Goal: Task Accomplishment & Management: Complete application form

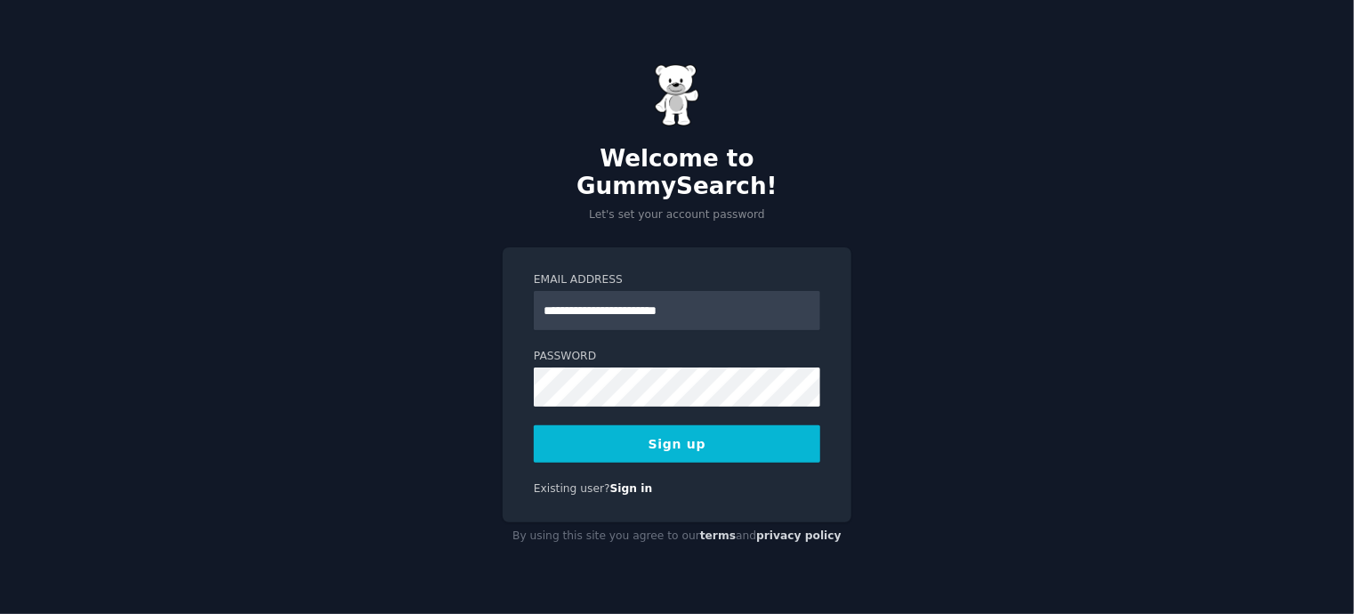
type input "**********"
click at [908, 346] on div "**********" at bounding box center [677, 307] width 1354 height 614
click at [631, 425] on button "Sign up" at bounding box center [677, 443] width 287 height 37
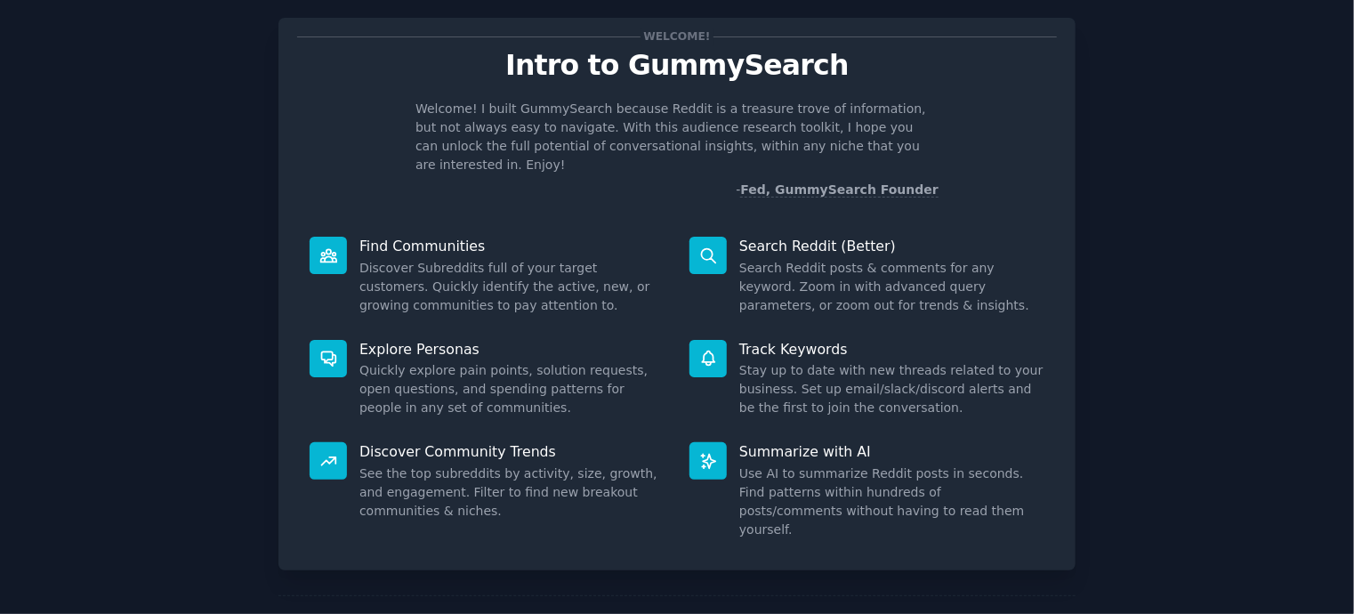
scroll to position [82, 0]
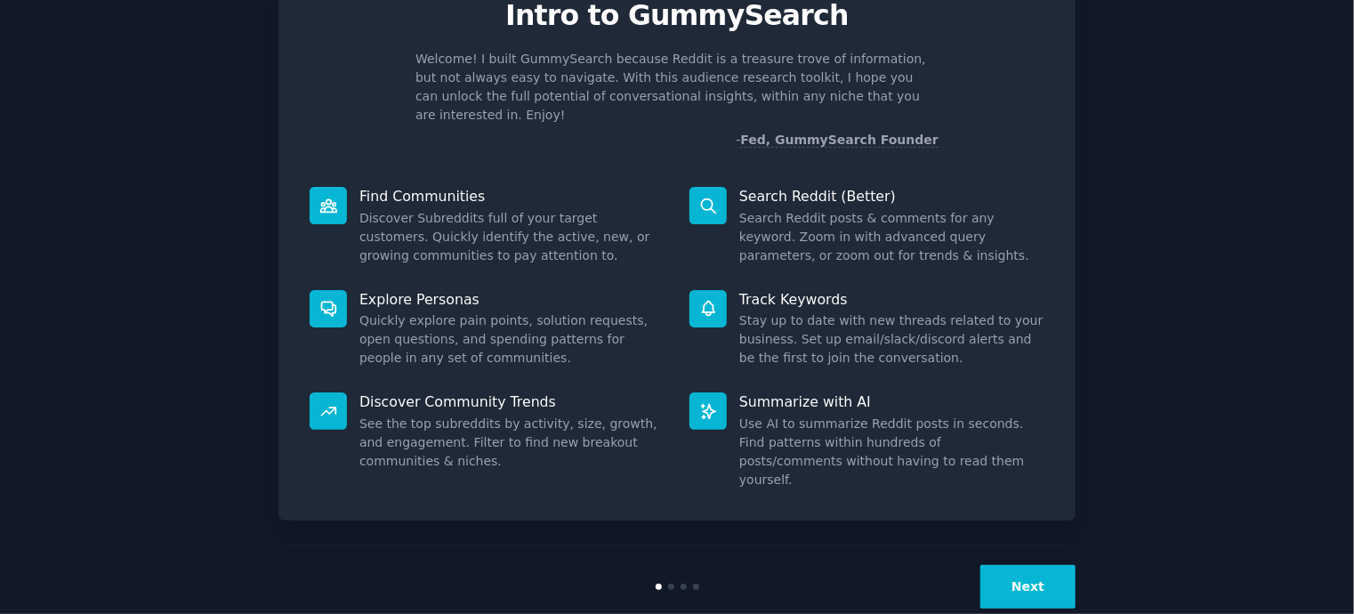
click at [1022, 565] on button "Next" at bounding box center [1028, 587] width 95 height 44
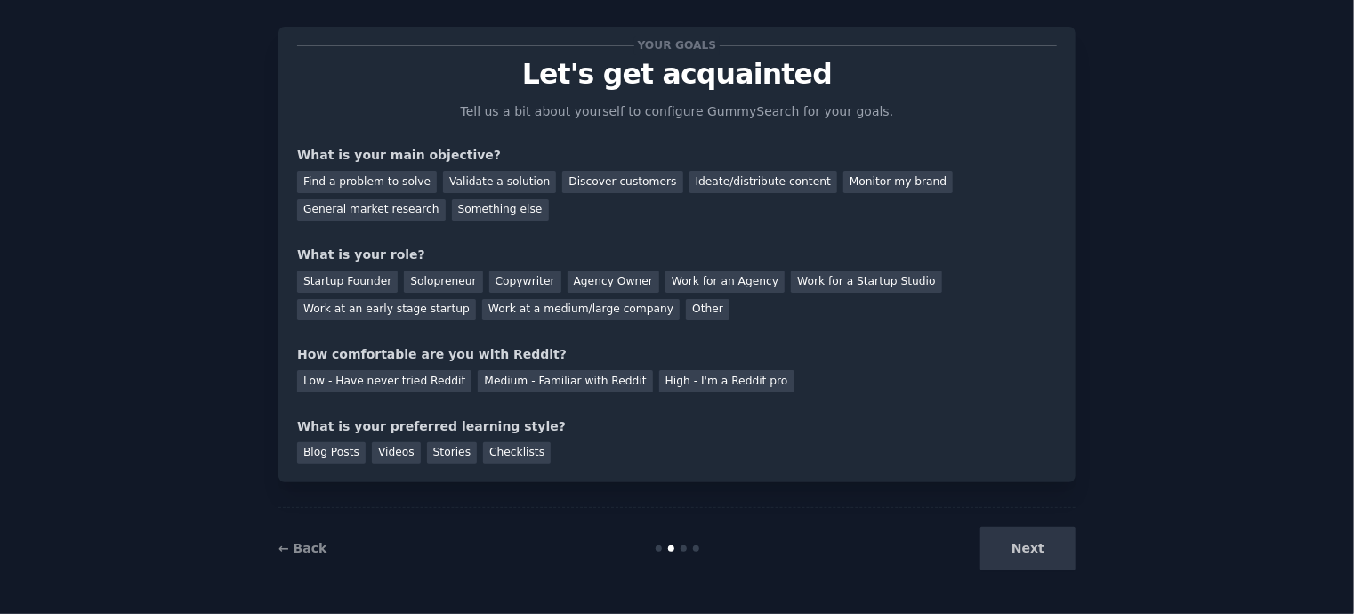
scroll to position [22, 0]
click at [1018, 546] on div "Next" at bounding box center [943, 550] width 266 height 44
click at [626, 175] on div "Discover customers" at bounding box center [622, 183] width 120 height 22
click at [340, 277] on div "Startup Founder" at bounding box center [347, 282] width 101 height 22
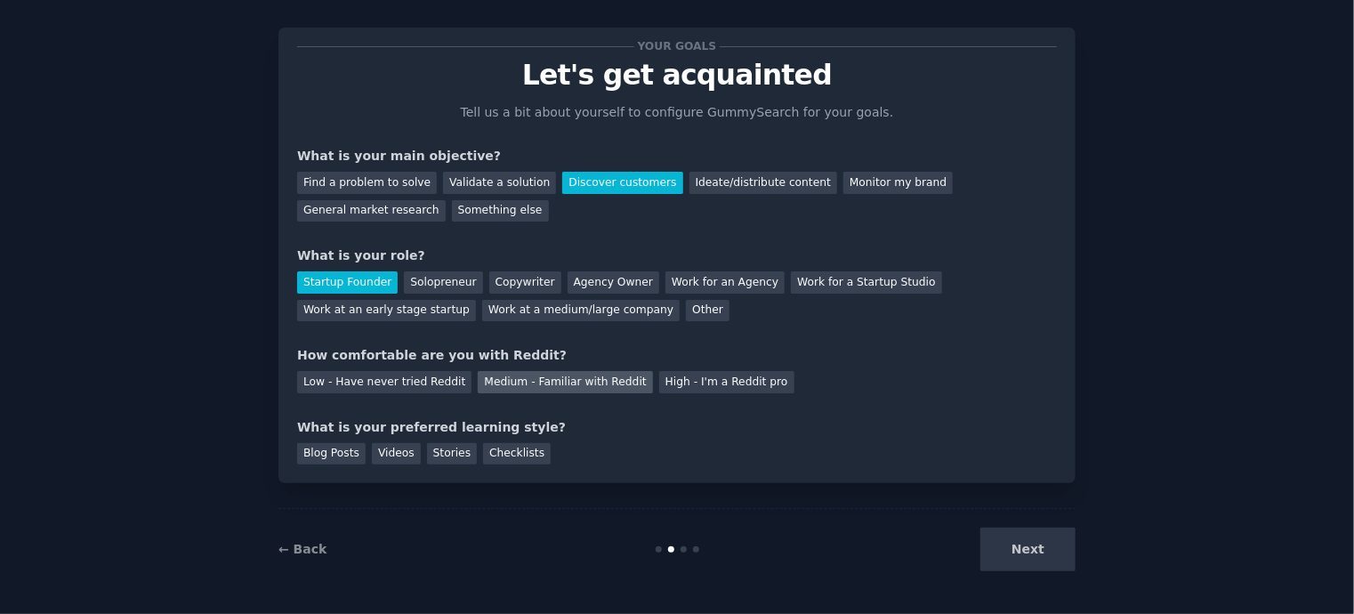
click at [527, 382] on div "Medium - Familiar with Reddit" at bounding box center [565, 382] width 174 height 22
click at [319, 443] on div "Blog Posts" at bounding box center [331, 454] width 69 height 22
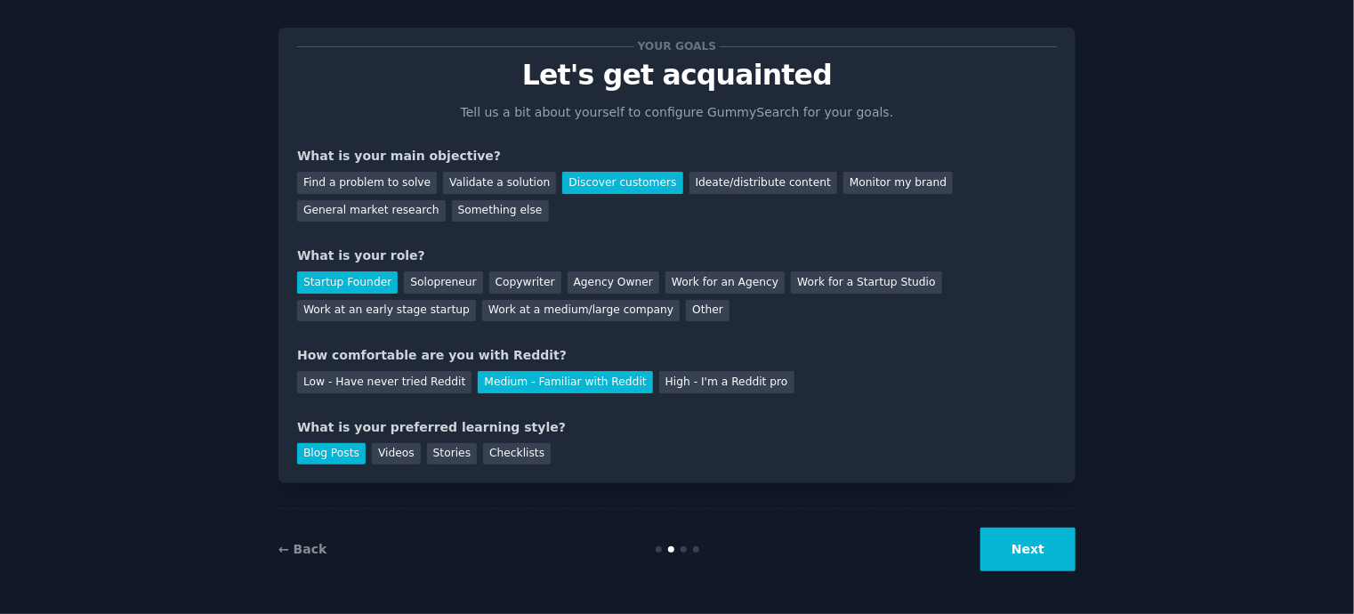
click at [1014, 538] on button "Next" at bounding box center [1028, 550] width 95 height 44
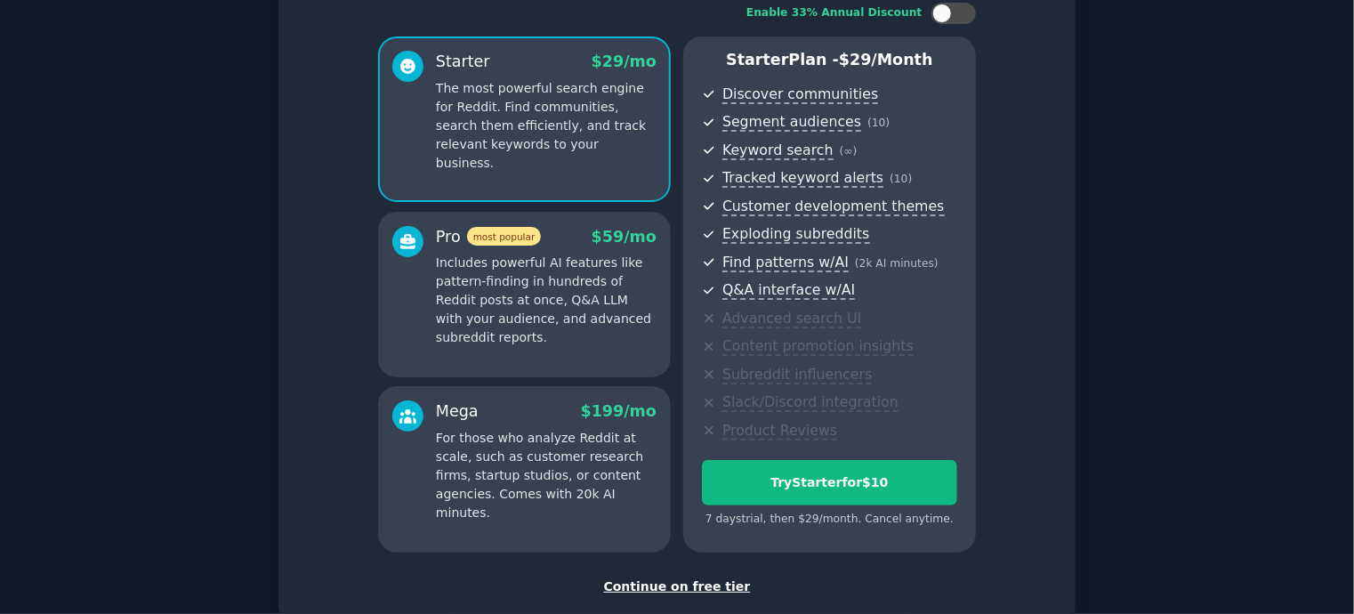
scroll to position [229, 0]
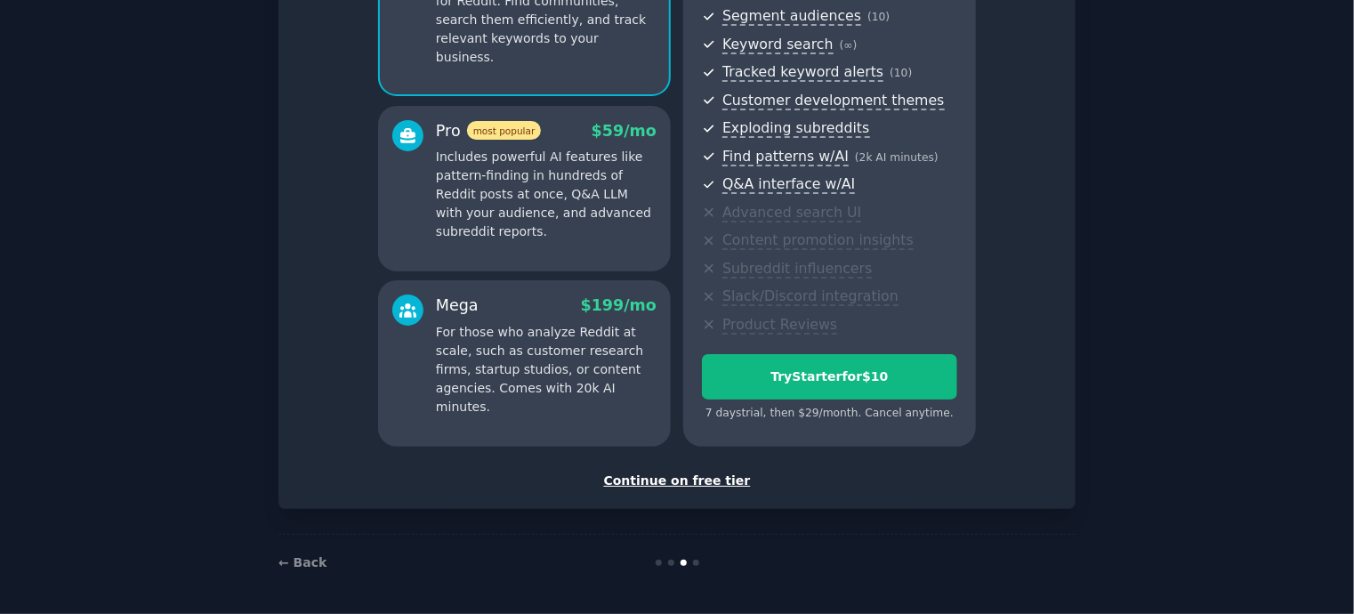
click at [706, 476] on div "Continue on free tier" at bounding box center [677, 481] width 760 height 19
